Goal: Information Seeking & Learning: Learn about a topic

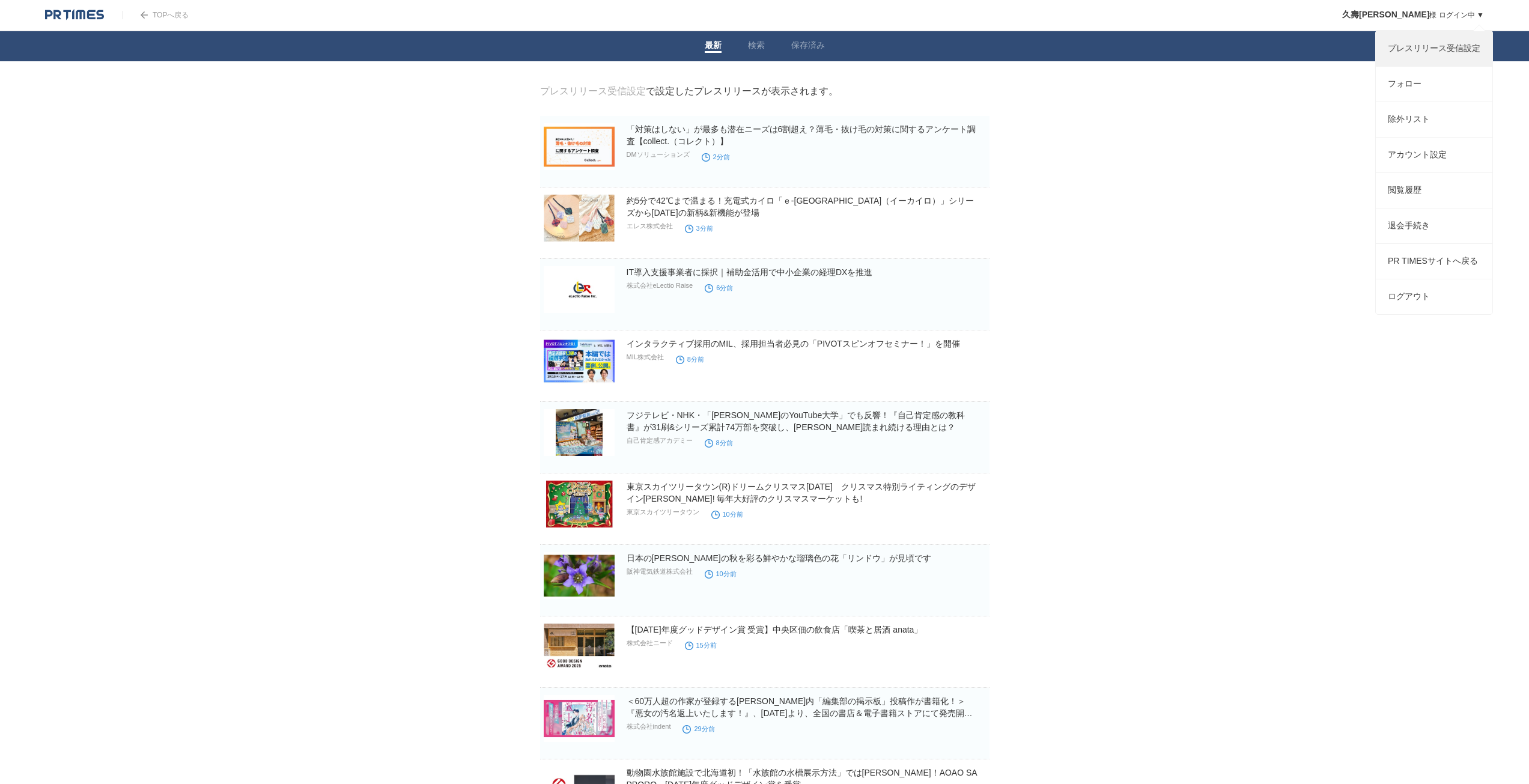
click at [1455, 53] on link "プレスリリース受信設定" at bounding box center [1434, 49] width 117 height 34
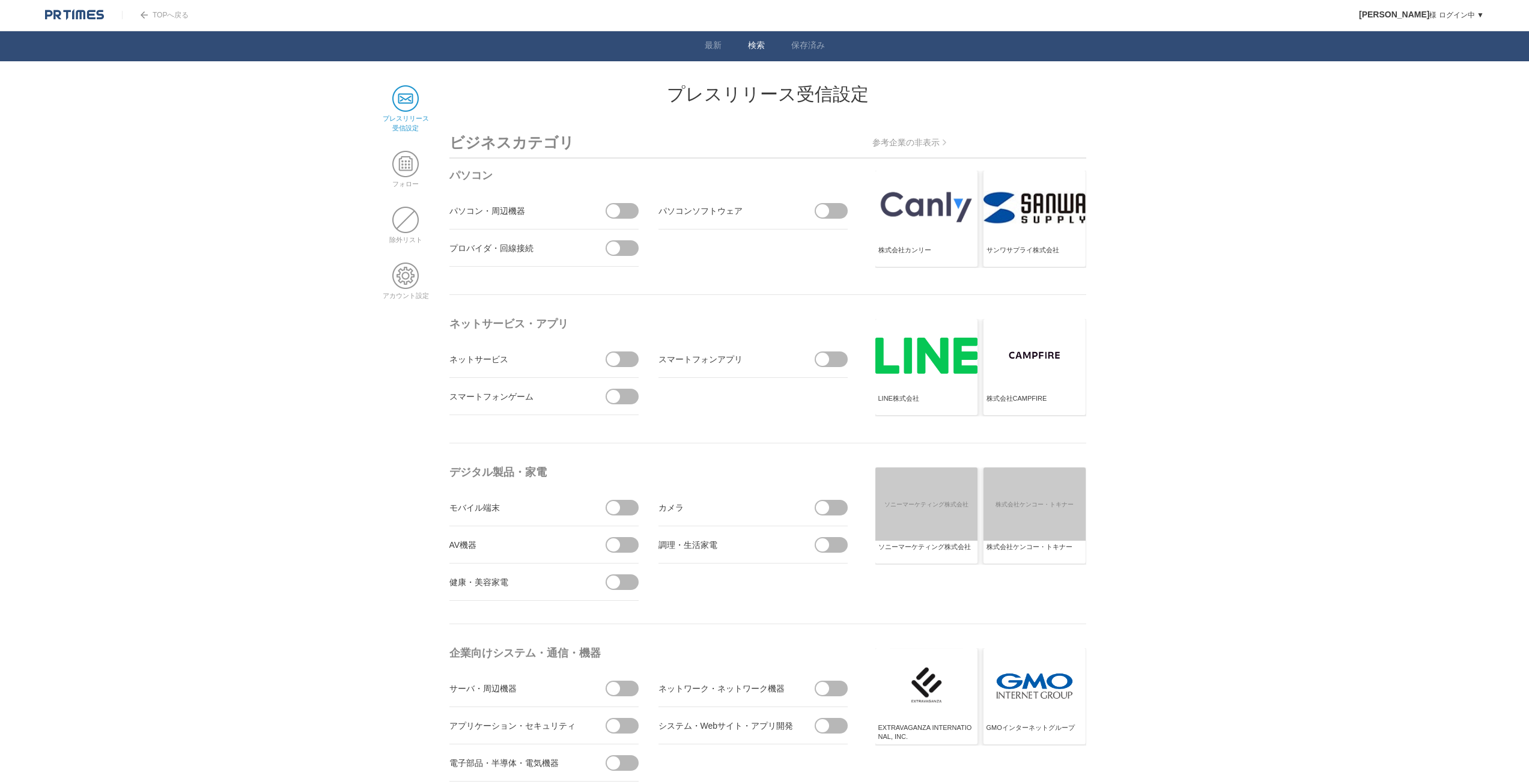
click at [753, 42] on link "検索" at bounding box center [756, 46] width 17 height 12
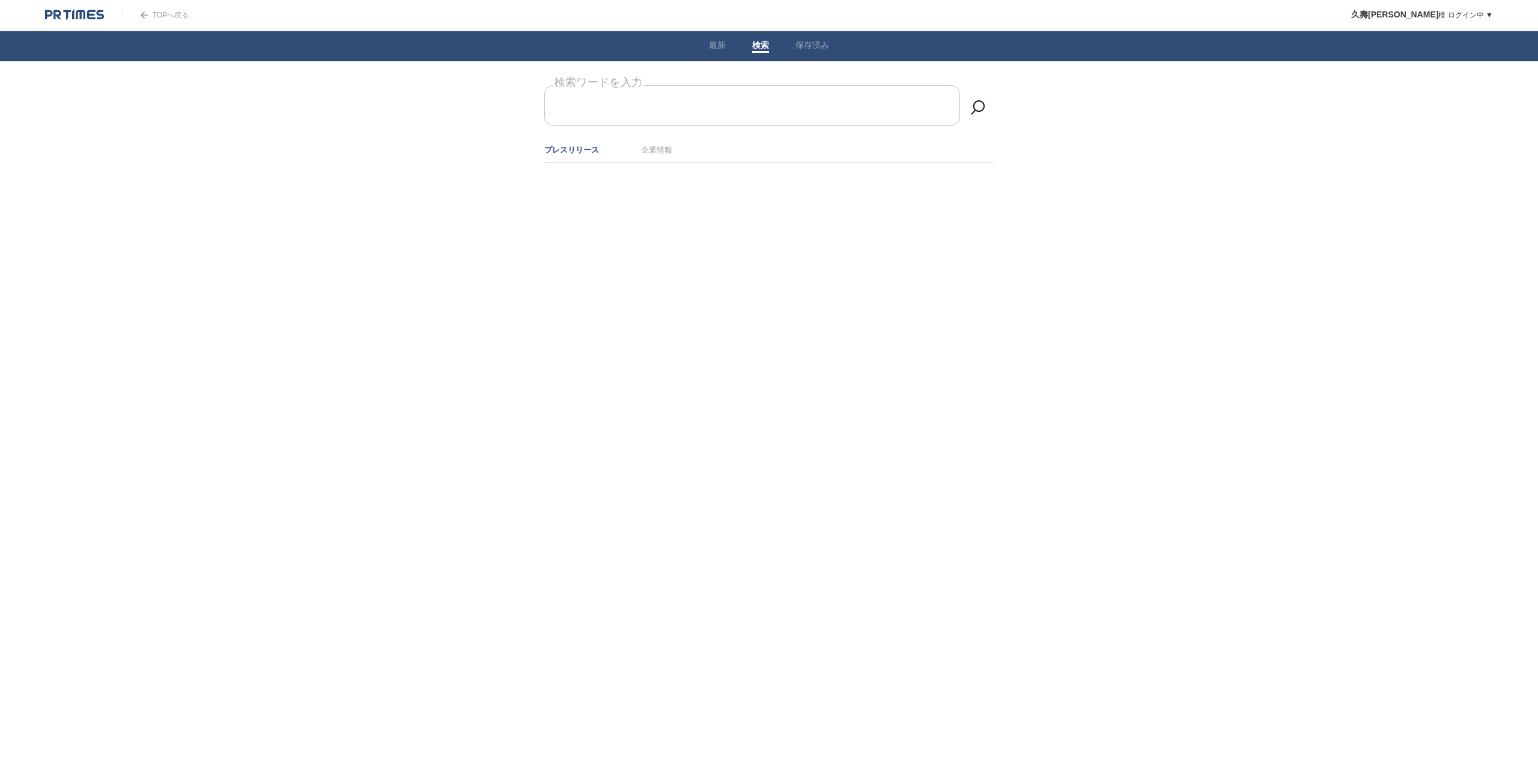
click at [730, 107] on input "検索ワードを入力" at bounding box center [753, 105] width 416 height 40
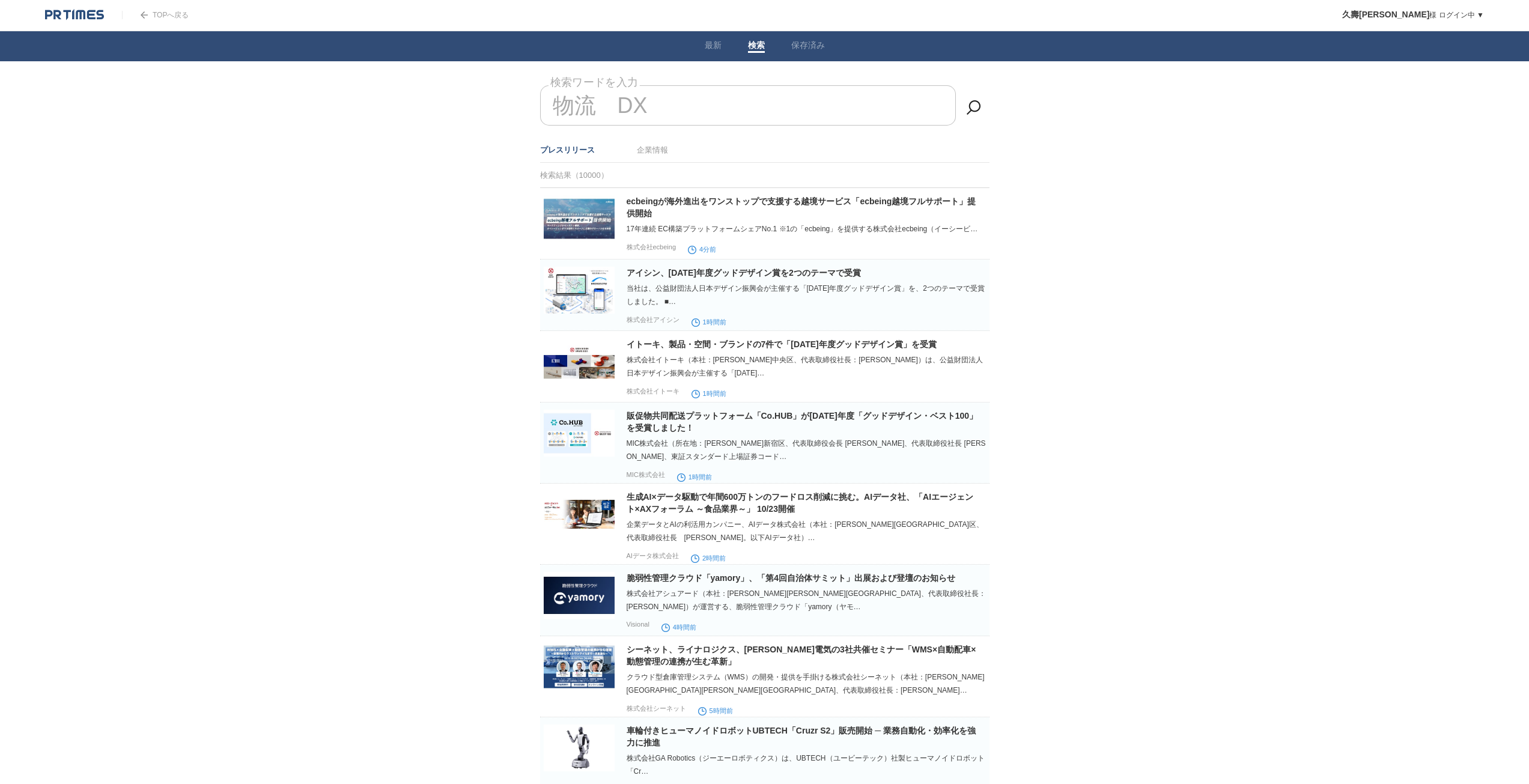
type input "物流　DX"
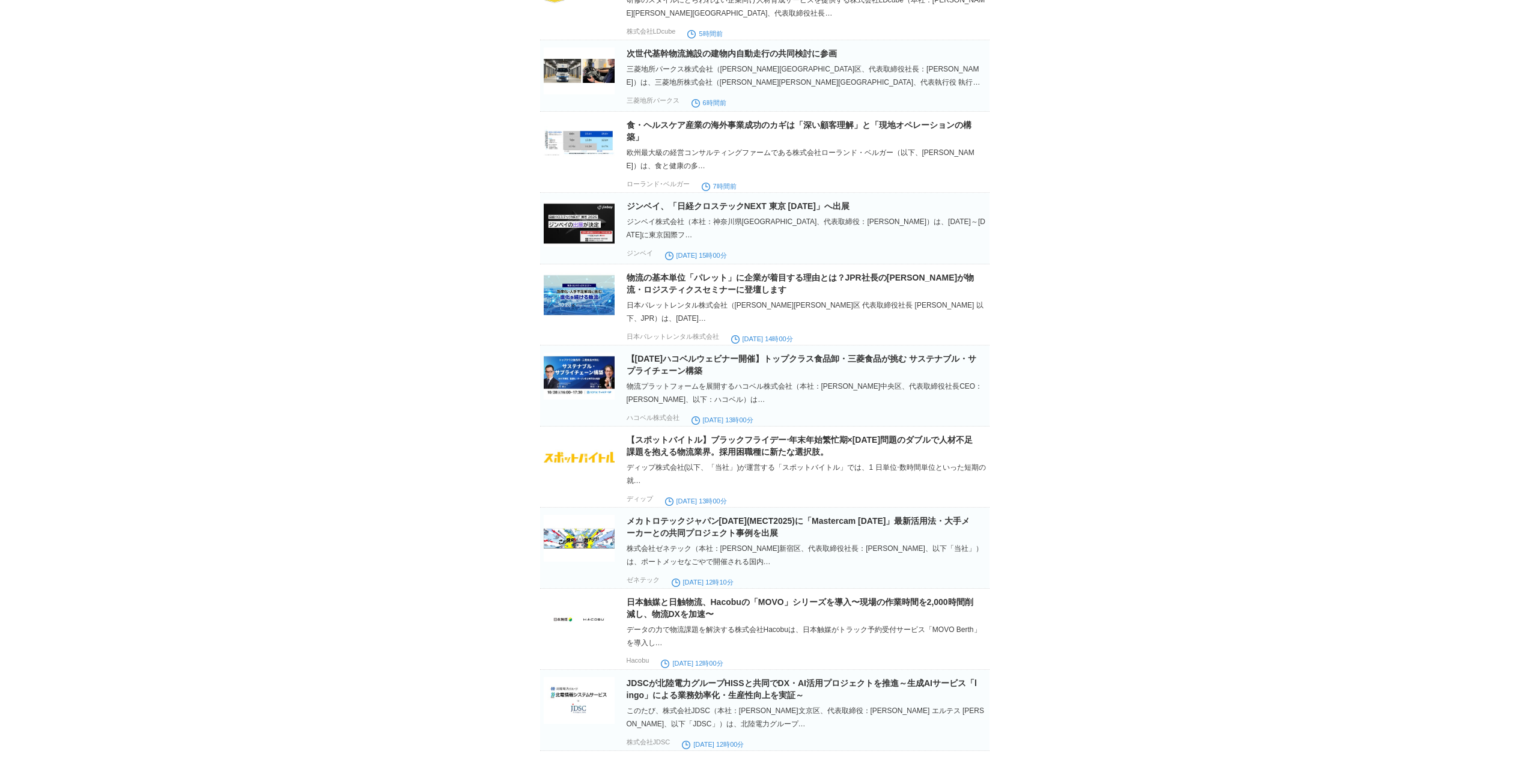
scroll to position [1021, 0]
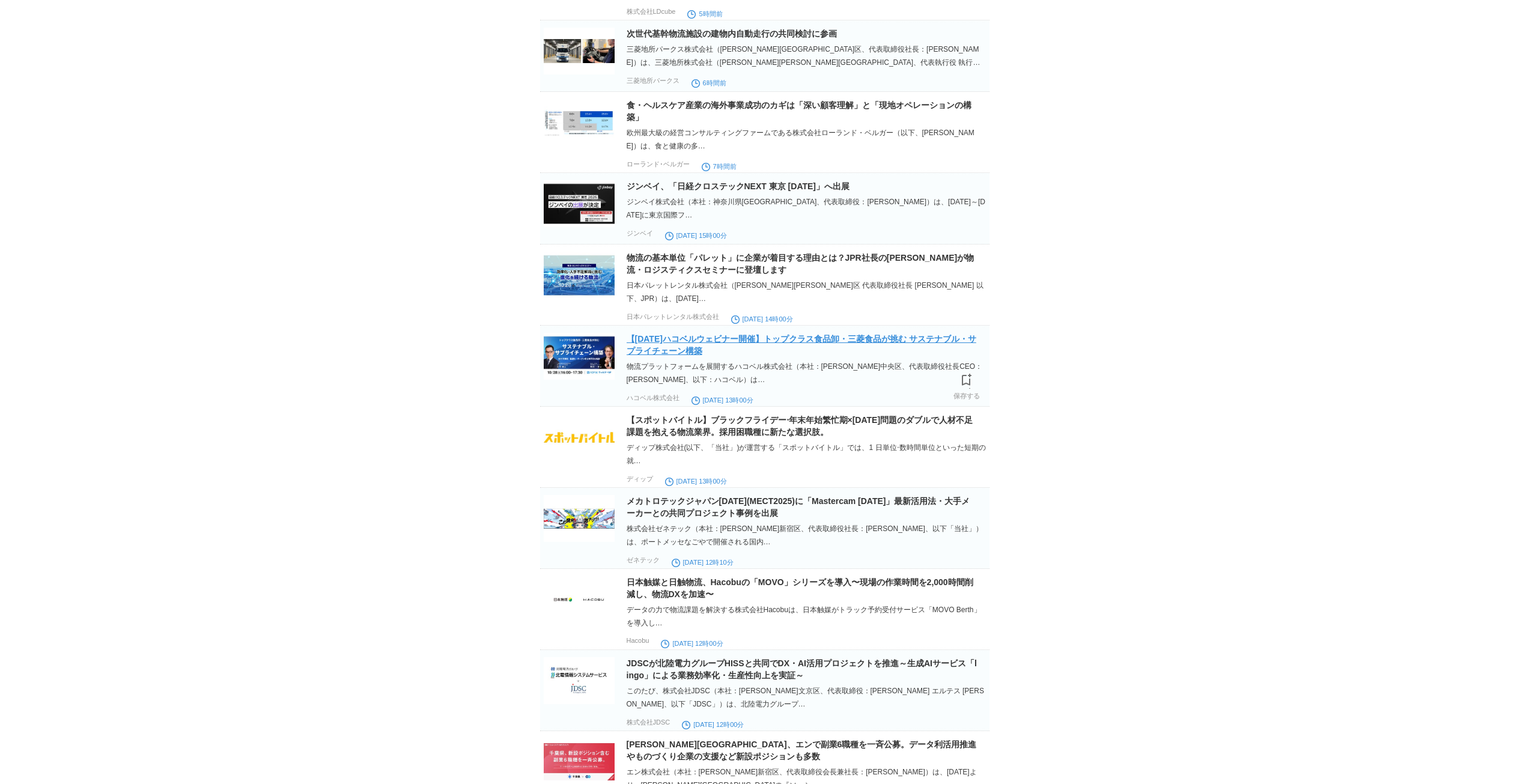
click at [859, 355] on link "【[DATE]ハコベルウェビナー開催】トップクラス食品卸・三菱食品が挑む サステナブル・サプライチェーン構築" at bounding box center [800, 345] width 349 height 22
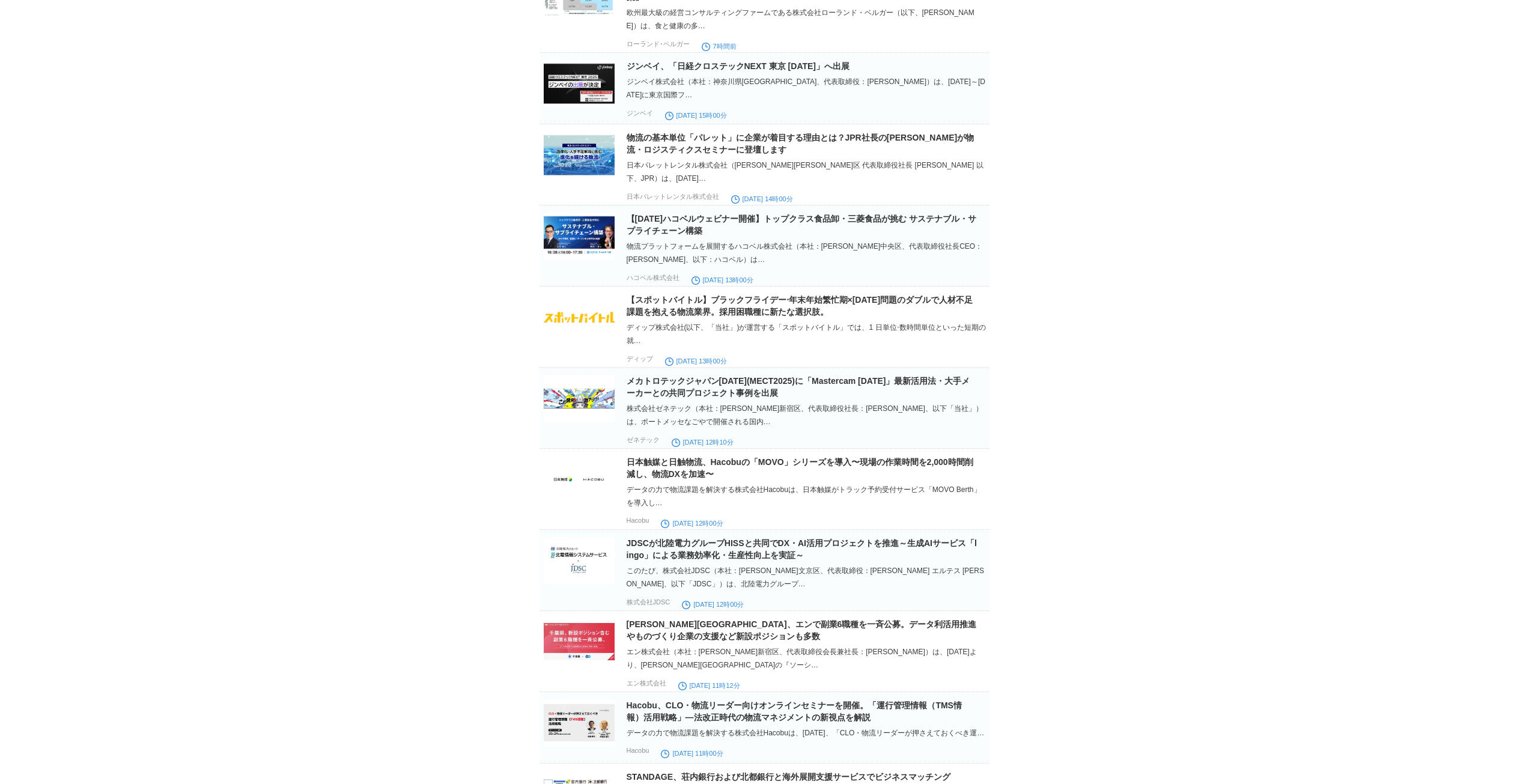
scroll to position [1262, 0]
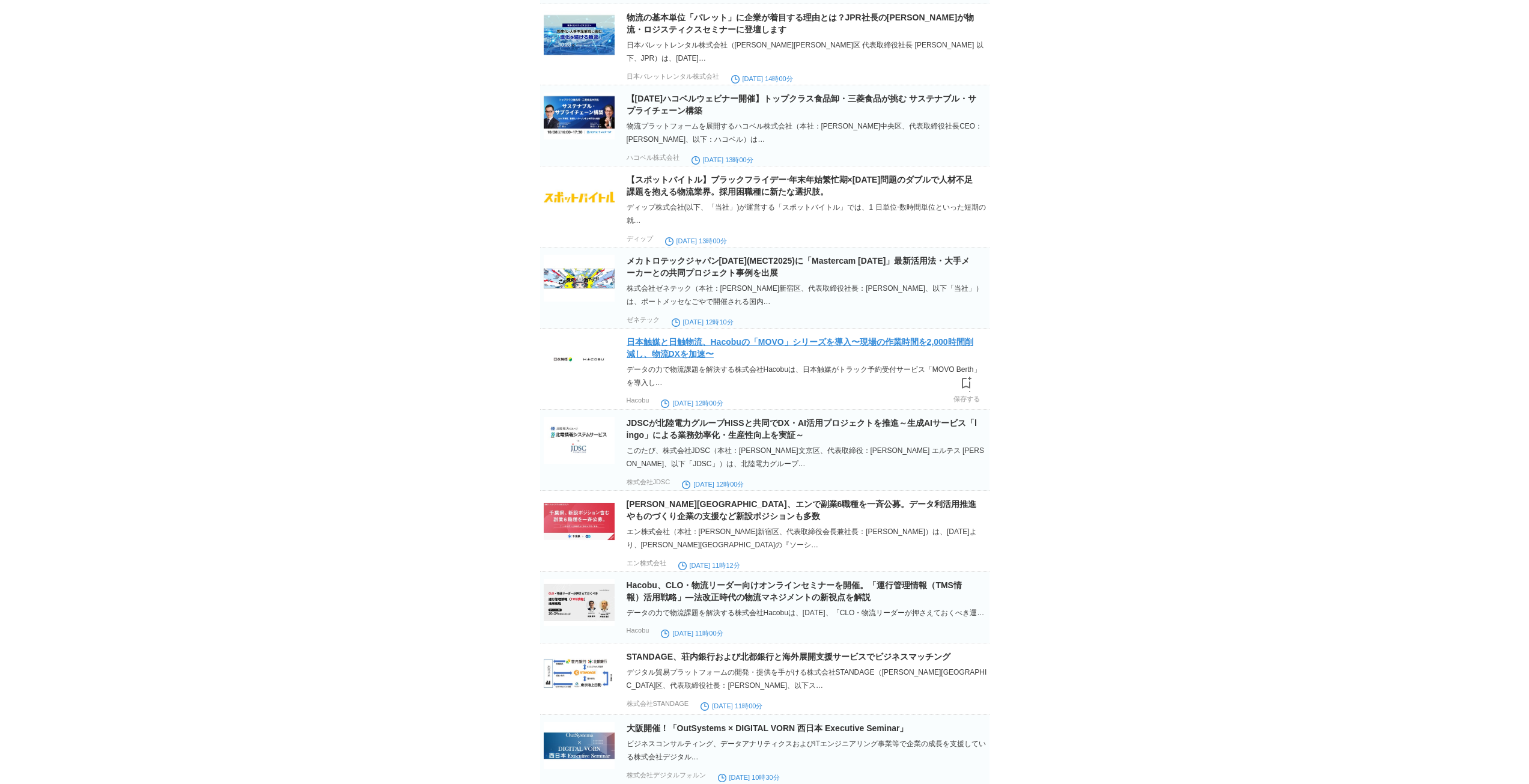
click at [805, 359] on link "​​日本触媒と日触物流、Hacobuの「MOVO」シリーズを導入​〜現場の作業時間を2,000時間削減し、物流DXを加速〜" at bounding box center [799, 347] width 347 height 22
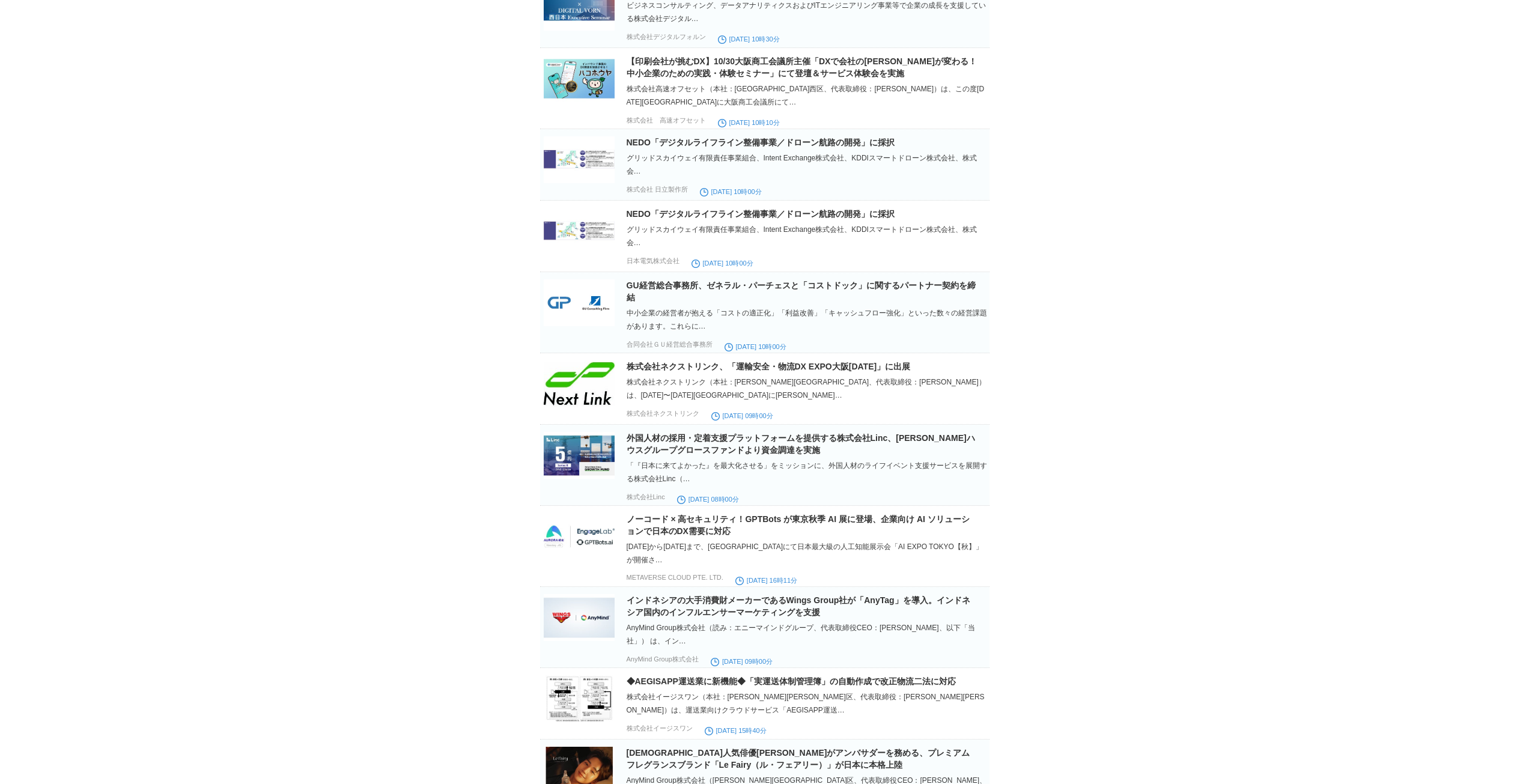
scroll to position [2043, 0]
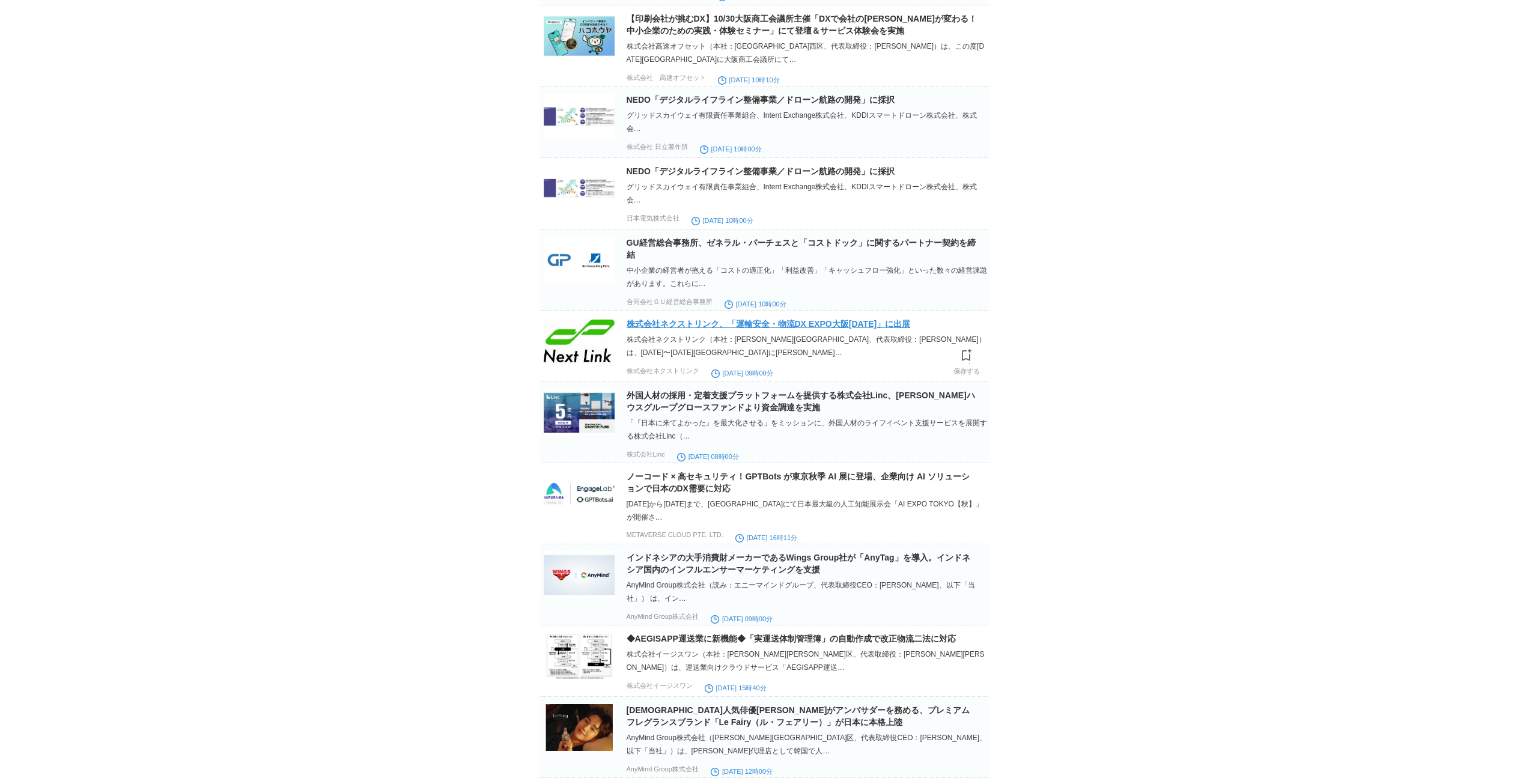
click at [789, 328] on link "株式会社ネクストリンク、「運輸安全・物流DX EXPO大阪[DATE]」に出展" at bounding box center [768, 324] width 284 height 10
